Goal: Use online tool/utility: Utilize a website feature to perform a specific function

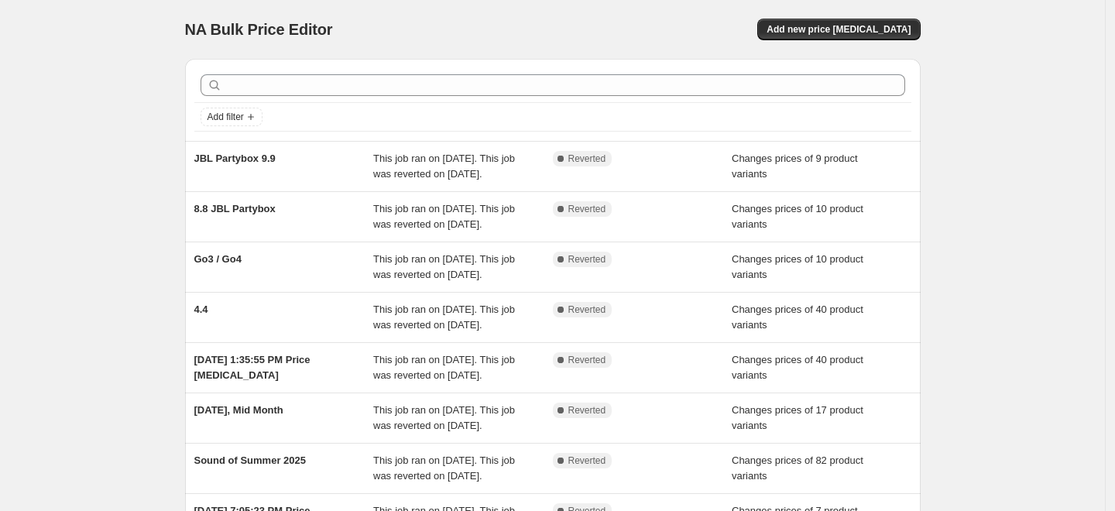
click at [619, 22] on div "Add new price [MEDICAL_DATA]" at bounding box center [735, 30] width 369 height 22
click at [972, 248] on div "NA Bulk Price Editor. This page is ready NA Bulk Price Editor Add new price cha…" at bounding box center [552, 373] width 1105 height 747
click at [121, 135] on div "NA Bulk Price Editor. This page is ready NA Bulk Price Editor Add new price cha…" at bounding box center [552, 373] width 1105 height 747
click at [883, 29] on span "Add new price [MEDICAL_DATA]" at bounding box center [838, 29] width 144 height 12
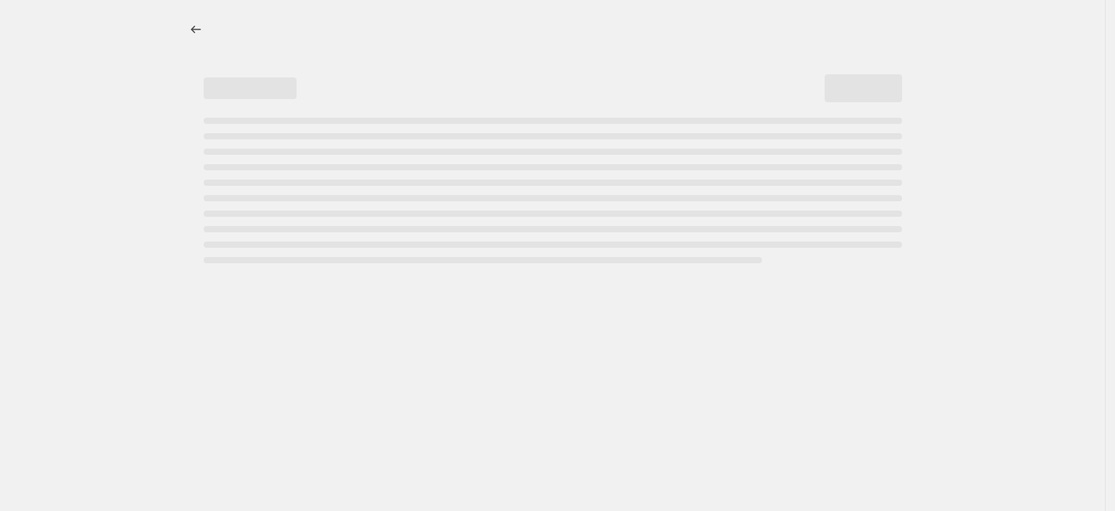
select select "percentage"
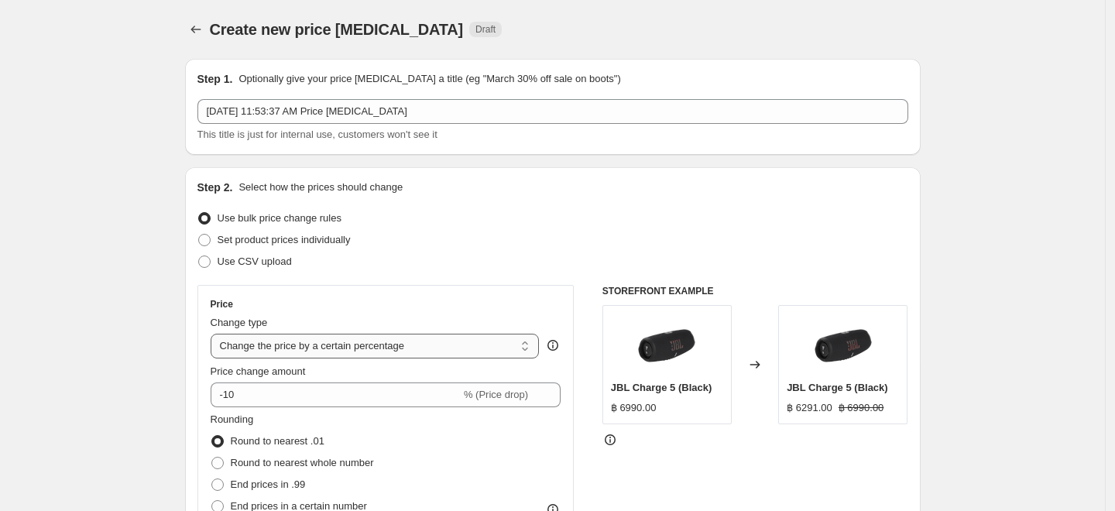
click at [446, 339] on select "Change the price to a certain amount Change the price by a certain amount Chang…" at bounding box center [375, 346] width 329 height 25
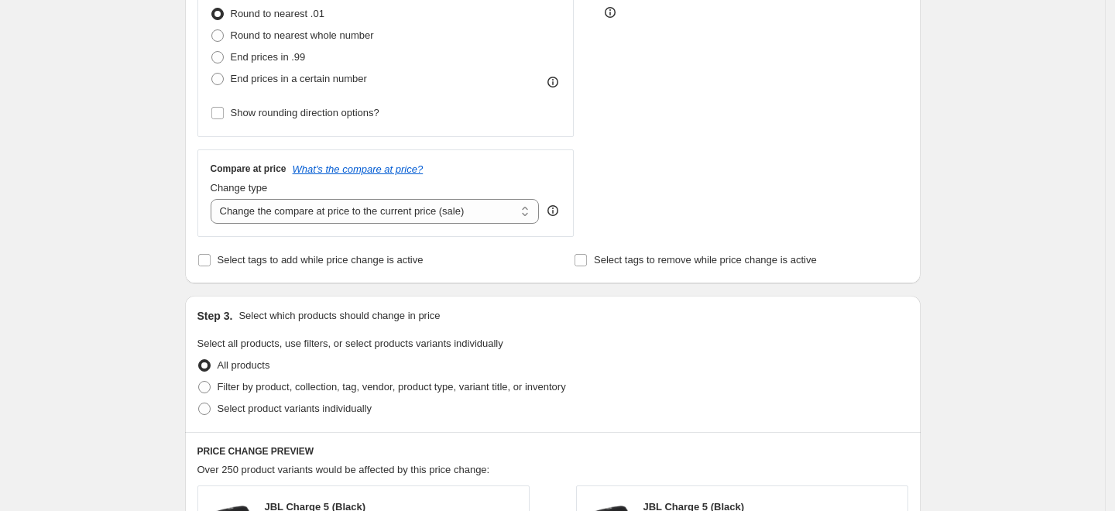
scroll to position [430, 0]
click at [405, 215] on select "Change the compare at price to the current price (sale) Change the compare at p…" at bounding box center [375, 209] width 329 height 25
click at [99, 306] on div "Create new price change job. This page is ready Create new price change job Dra…" at bounding box center [552, 344] width 1105 height 1548
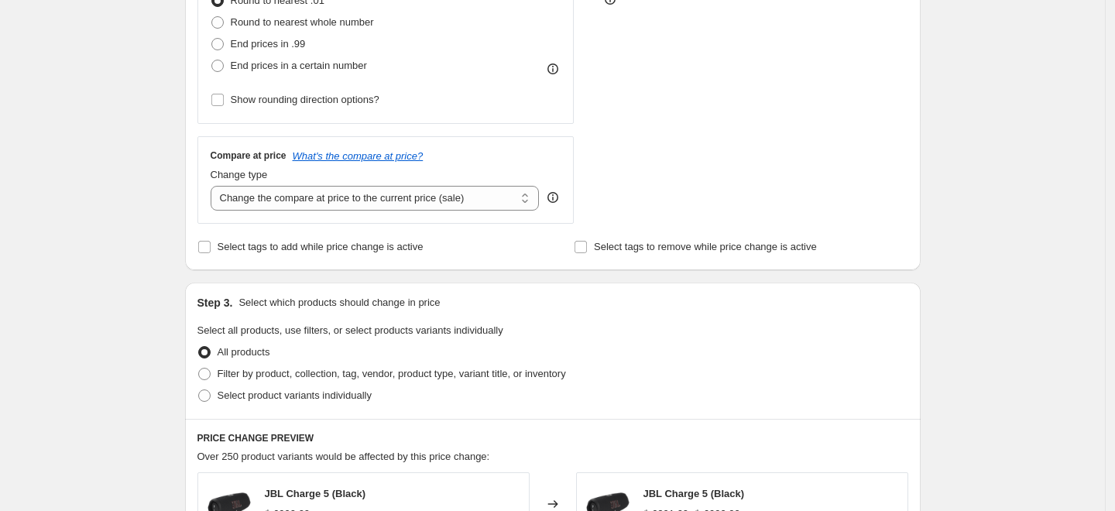
scroll to position [90, 0]
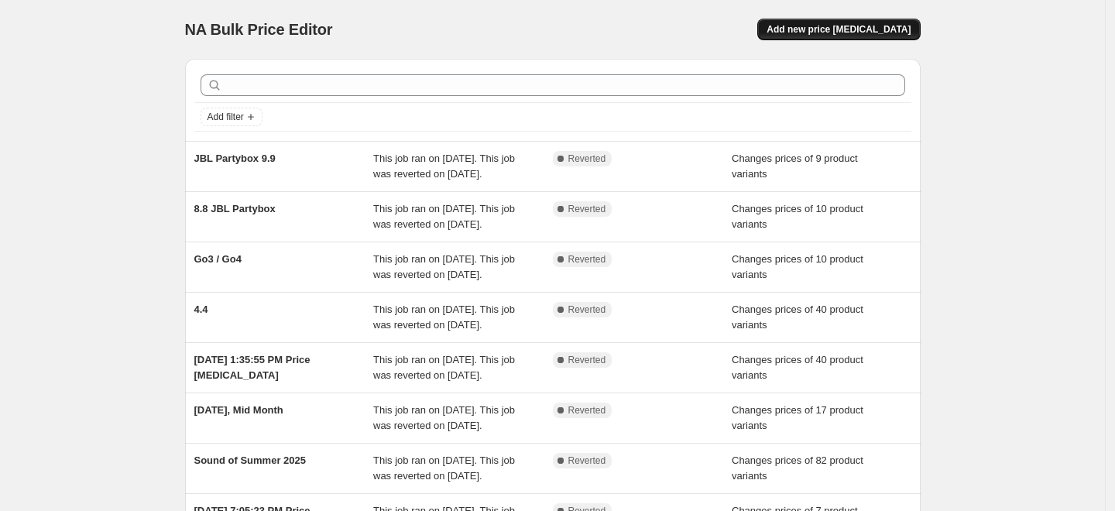
click at [867, 26] on span "Add new price [MEDICAL_DATA]" at bounding box center [838, 29] width 144 height 12
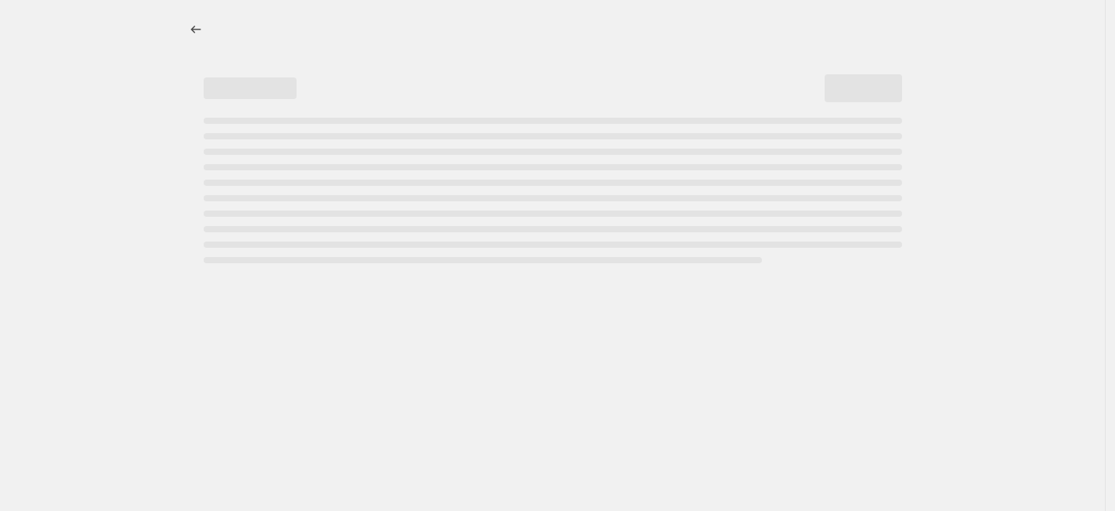
select select "percentage"
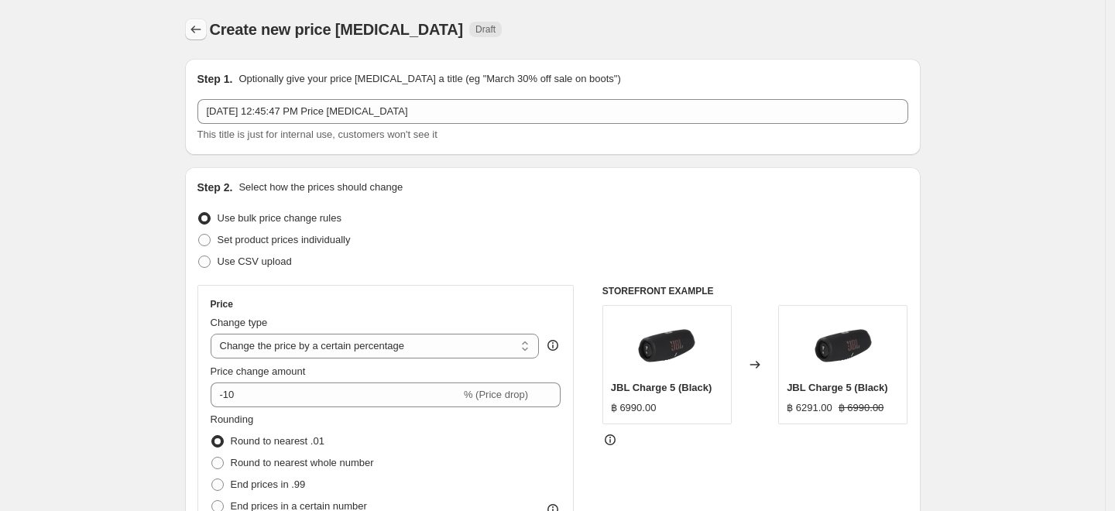
click at [200, 23] on icon "Price change jobs" at bounding box center [195, 29] width 15 height 15
